Goal: Task Accomplishment & Management: Manage account settings

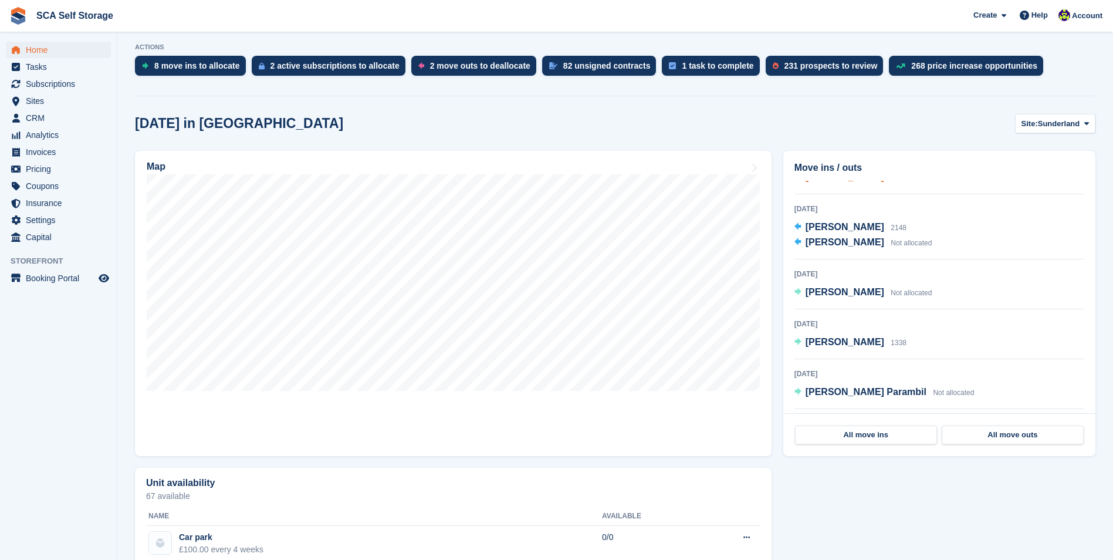
scroll to position [587, 0]
click at [865, 294] on span "[PERSON_NAME]" at bounding box center [844, 289] width 79 height 10
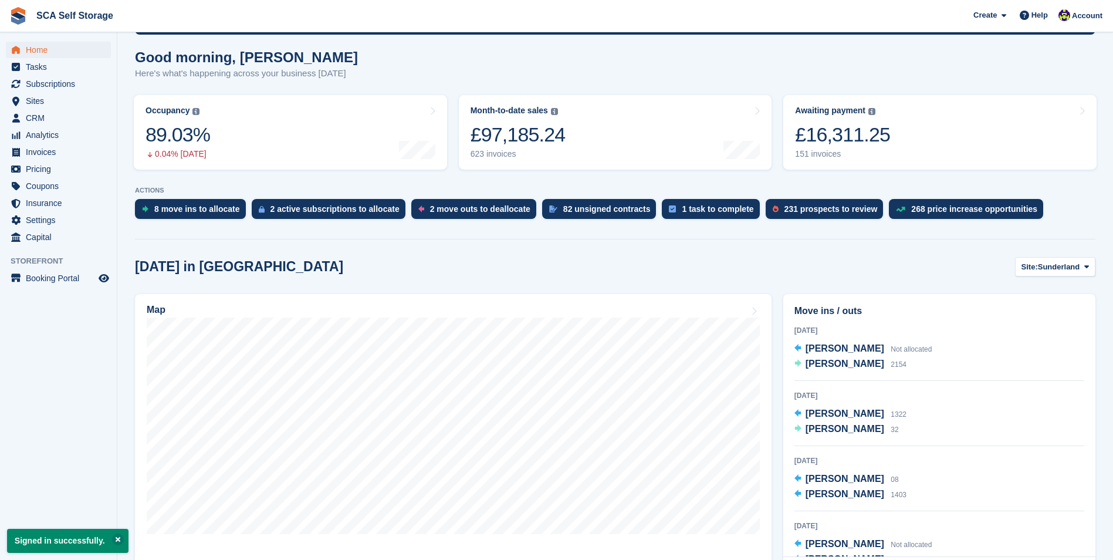
scroll to position [235, 0]
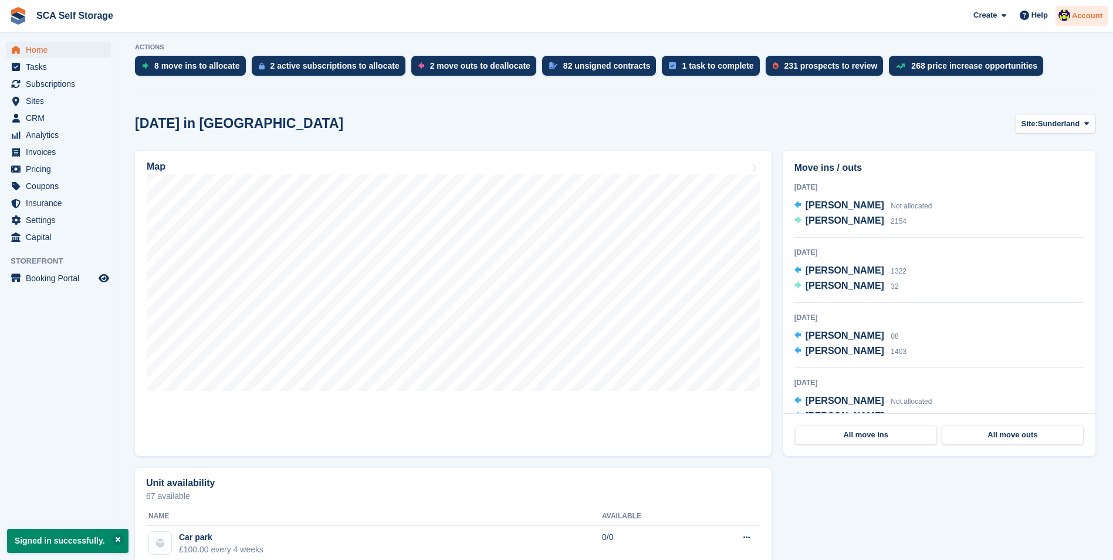
click at [1066, 12] on img at bounding box center [1064, 15] width 12 height 12
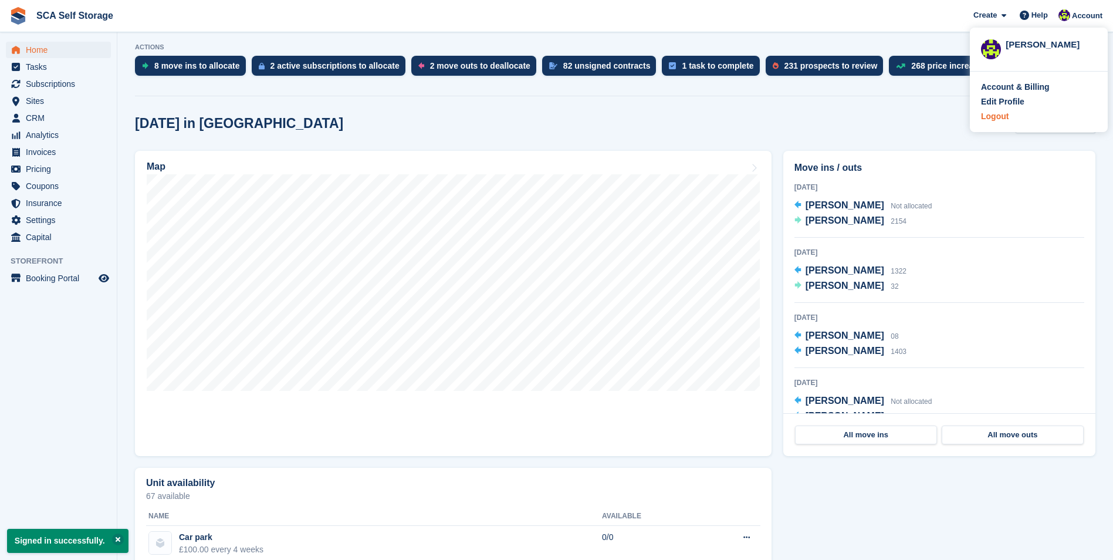
click at [1003, 117] on div "Logout" at bounding box center [995, 116] width 28 height 12
